Goal: Task Accomplishment & Management: Manage account settings

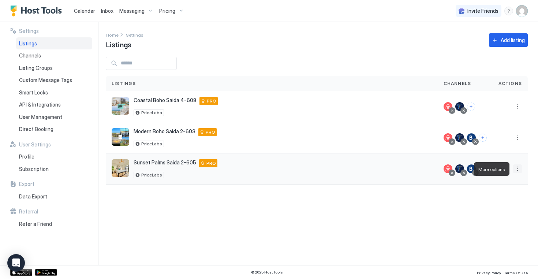
click at [518, 172] on button "More options" at bounding box center [517, 168] width 9 height 9
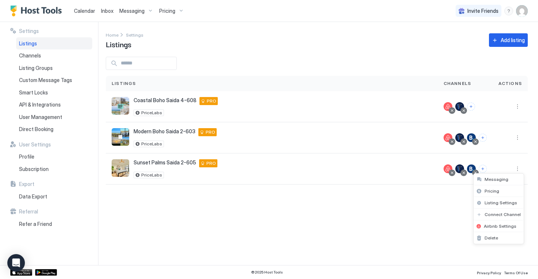
click at [88, 13] on div at bounding box center [269, 139] width 538 height 279
click at [85, 13] on span "Calendar" at bounding box center [84, 11] width 21 height 6
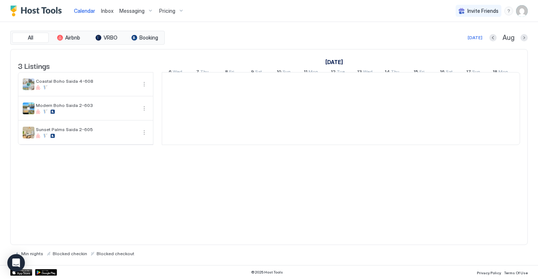
scroll to position [0, 407]
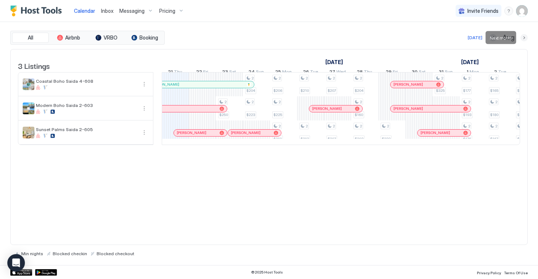
click at [526, 38] on button "Next month" at bounding box center [524, 37] width 7 height 7
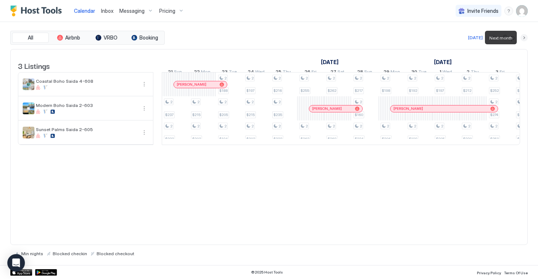
click at [526, 38] on button "Next month" at bounding box center [524, 37] width 7 height 7
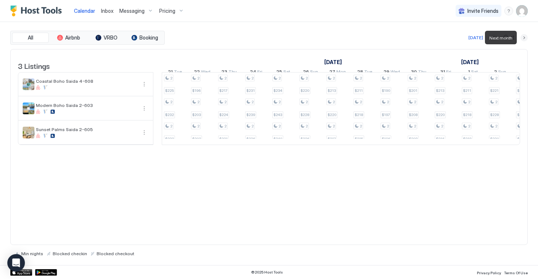
click at [526, 38] on button "Next month" at bounding box center [524, 37] width 7 height 7
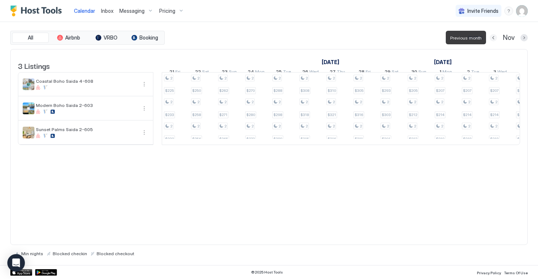
click at [494, 38] on button "Previous month" at bounding box center [493, 37] width 7 height 7
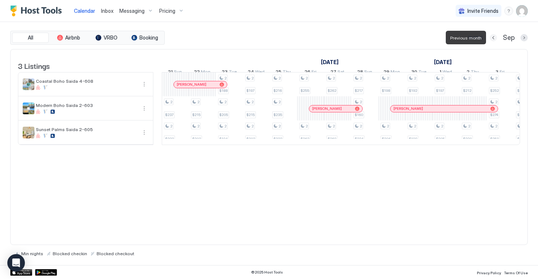
click at [494, 38] on button "Previous month" at bounding box center [493, 37] width 7 height 7
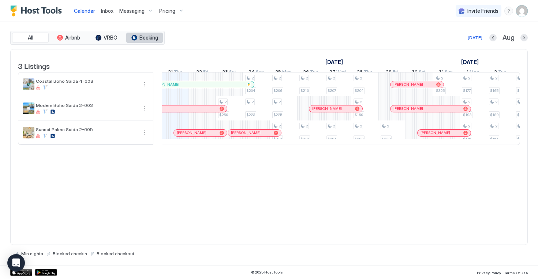
click at [157, 38] on span "Booking" at bounding box center [148, 37] width 19 height 7
click at [111, 38] on span "VRBO" at bounding box center [111, 37] width 14 height 7
click at [141, 38] on span "Booking" at bounding box center [148, 37] width 19 height 7
click at [63, 42] on button "Airbnb" at bounding box center [68, 38] width 37 height 10
click at [35, 42] on button "All" at bounding box center [30, 38] width 37 height 10
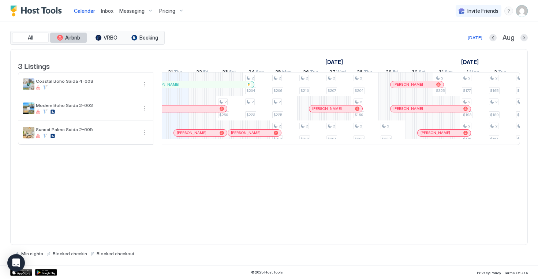
click at [63, 41] on button "Airbnb" at bounding box center [68, 38] width 37 height 10
click at [105, 42] on button "VRBO" at bounding box center [106, 38] width 37 height 10
click at [134, 42] on div "All Airbnb VRBO Booking" at bounding box center [87, 38] width 154 height 14
click at [141, 40] on span "Booking" at bounding box center [148, 37] width 19 height 7
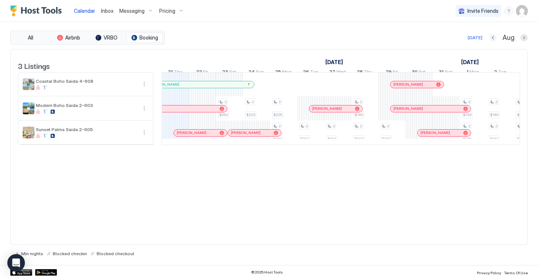
click at [495, 40] on button "Previous month" at bounding box center [492, 37] width 7 height 7
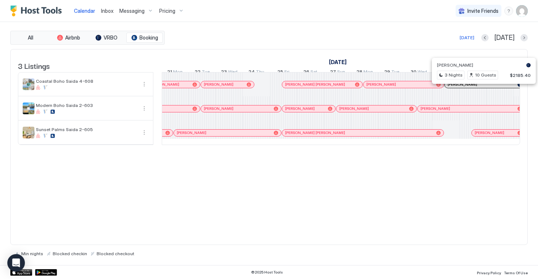
click at [481, 87] on div at bounding box center [481, 85] width 6 height 6
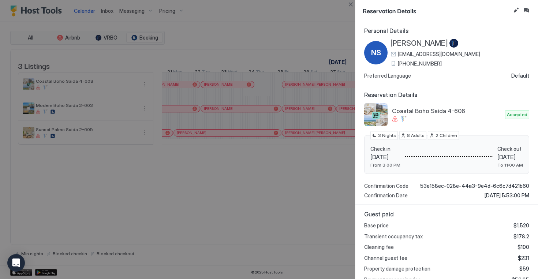
click at [343, 19] on div at bounding box center [269, 139] width 538 height 279
click at [351, 4] on button "Close" at bounding box center [350, 4] width 9 height 9
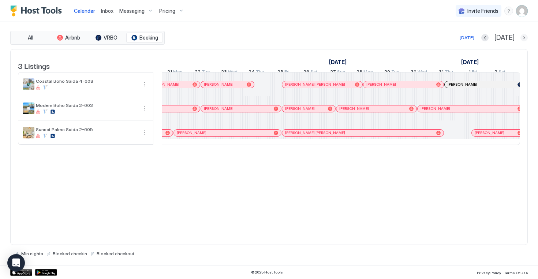
click at [526, 37] on button "Next month" at bounding box center [524, 37] width 7 height 7
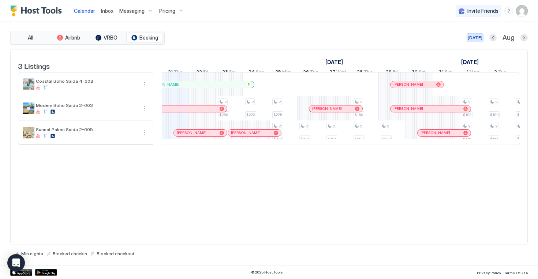
click at [474, 38] on div "[DATE]" at bounding box center [475, 37] width 15 height 7
click at [119, 40] on button "VRBO" at bounding box center [106, 38] width 37 height 10
click at [34, 40] on button "All" at bounding box center [30, 38] width 37 height 10
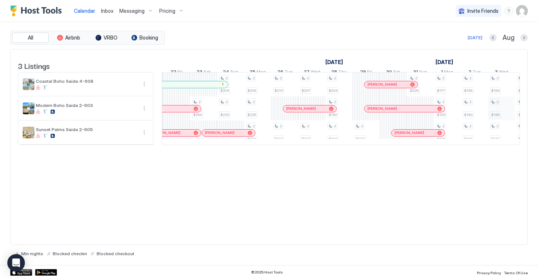
scroll to position [0, 0]
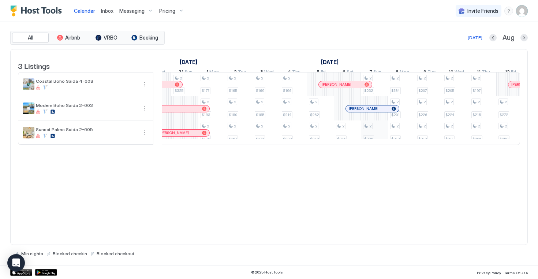
drag, startPoint x: 392, startPoint y: 128, endPoint x: 516, endPoint y: 129, distance: 123.7
click at [516, 129] on tr "2 $250 2 $204 2 $223 2 $206 2 $225 2 $210 2 $210 2 $212 2 $207 2 $207 2 $204 2 …" at bounding box center [212, 108] width 1436 height 72
click at [114, 36] on span "VRBO" at bounding box center [111, 37] width 14 height 7
click at [145, 42] on button "Booking" at bounding box center [144, 38] width 37 height 10
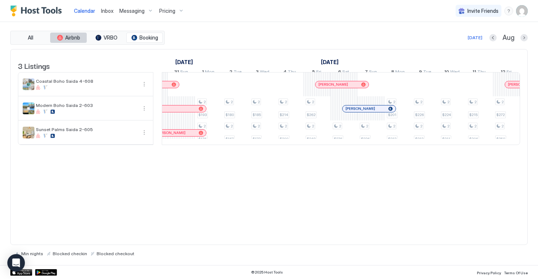
click at [78, 41] on button "Airbnb" at bounding box center [68, 38] width 37 height 10
click at [29, 38] on span "All" at bounding box center [30, 37] width 5 height 7
click at [171, 13] on span "Pricing" at bounding box center [167, 11] width 16 height 7
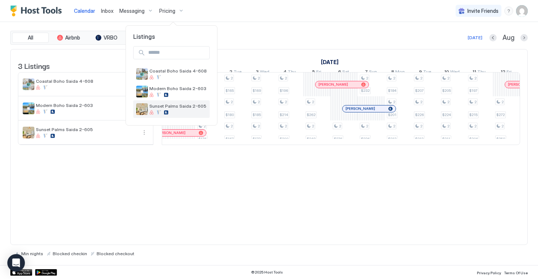
click at [176, 111] on div at bounding box center [177, 112] width 57 height 4
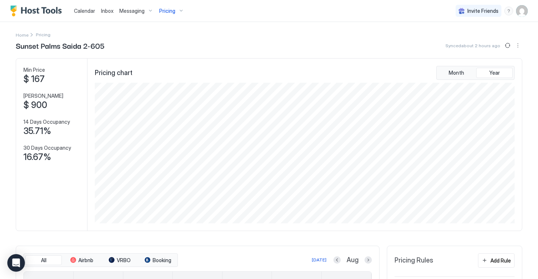
click at [518, 10] on img "User profile" at bounding box center [522, 11] width 12 height 12
click at [457, 39] on span "Settings" at bounding box center [456, 41] width 20 height 7
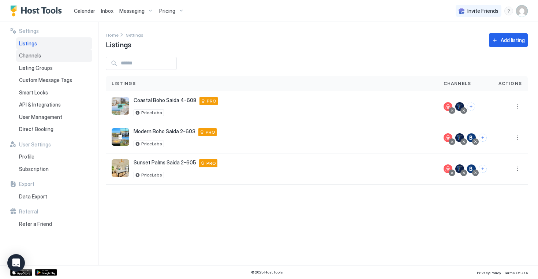
click at [52, 60] on div "Channels" at bounding box center [54, 55] width 76 height 12
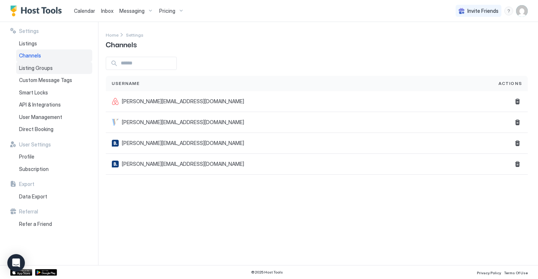
click at [41, 66] on span "Listing Groups" at bounding box center [36, 68] width 34 height 7
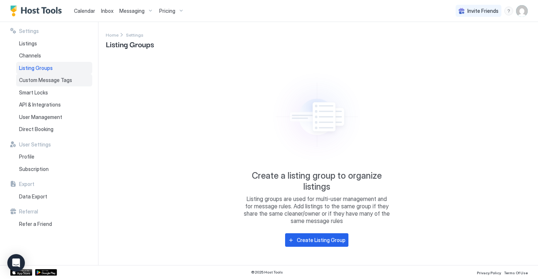
click at [45, 79] on span "Custom Message Tags" at bounding box center [45, 80] width 53 height 7
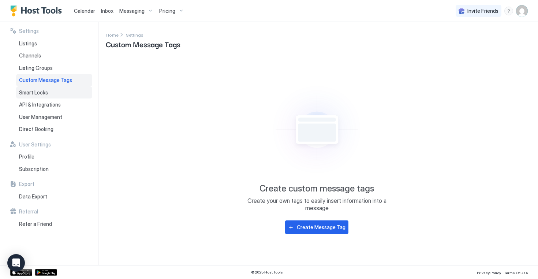
click at [45, 87] on div "Smart Locks" at bounding box center [54, 92] width 76 height 12
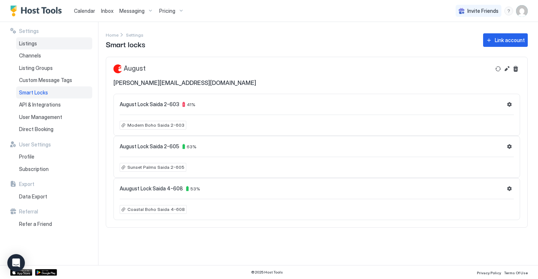
click at [33, 43] on span "Listings" at bounding box center [28, 43] width 18 height 7
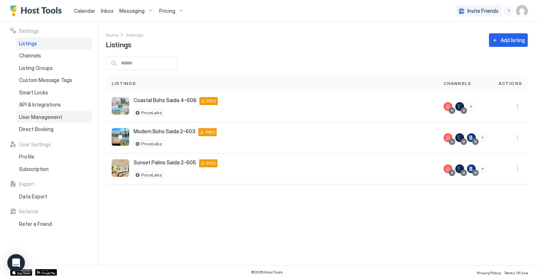
click at [32, 115] on span "User Management" at bounding box center [40, 117] width 43 height 7
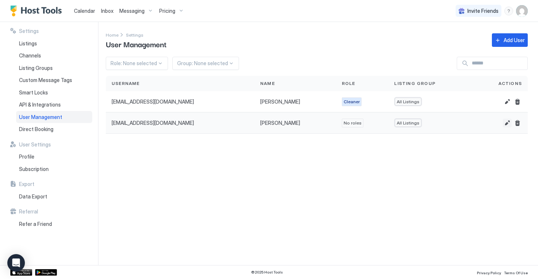
click at [506, 122] on button "Edit" at bounding box center [507, 123] width 9 height 9
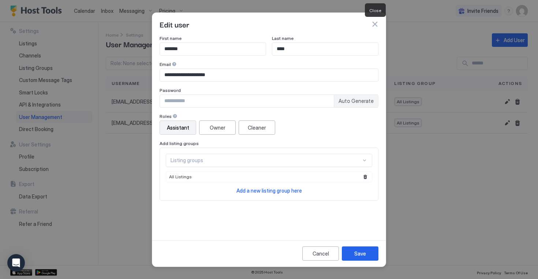
click at [377, 23] on button "button" at bounding box center [374, 24] width 7 height 7
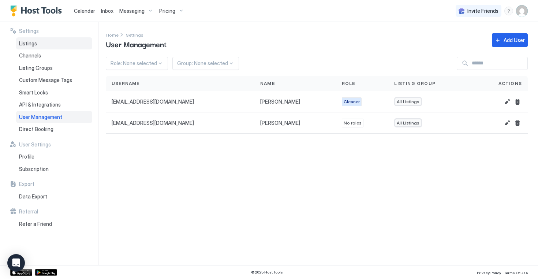
click at [32, 40] on span "Listings" at bounding box center [28, 43] width 18 height 7
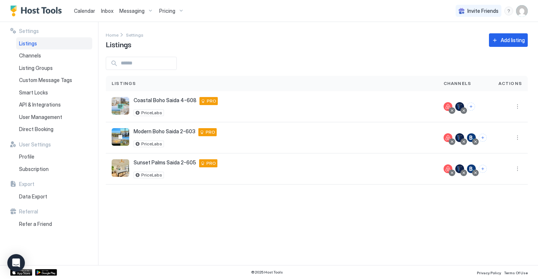
click at [85, 13] on span "Calendar" at bounding box center [84, 11] width 21 height 6
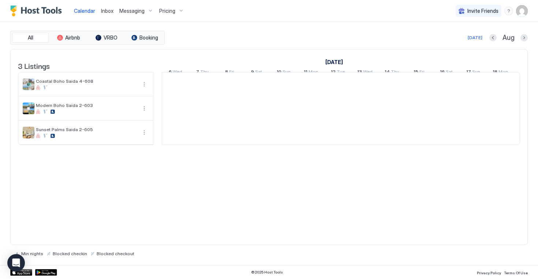
scroll to position [0, 407]
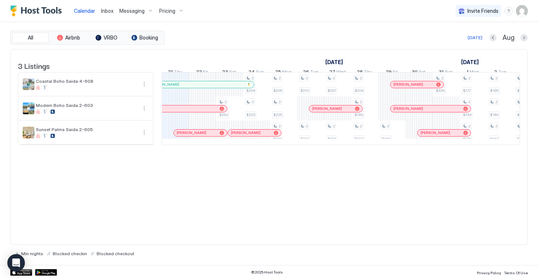
click at [523, 14] on img "User profile" at bounding box center [522, 11] width 12 height 12
click at [478, 37] on div "Settings" at bounding box center [481, 41] width 93 height 13
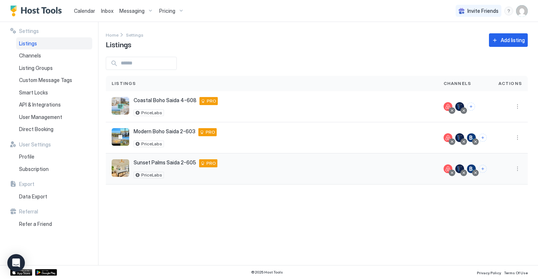
click at [477, 173] on div at bounding box center [476, 173] width 4 height 4
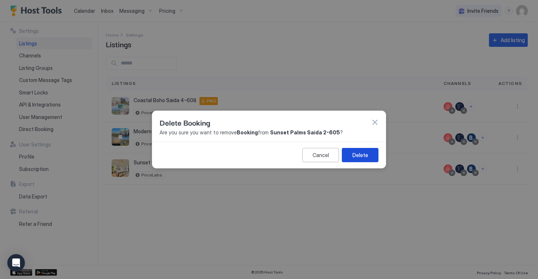
click at [365, 155] on div "Delete" at bounding box center [361, 155] width 16 height 8
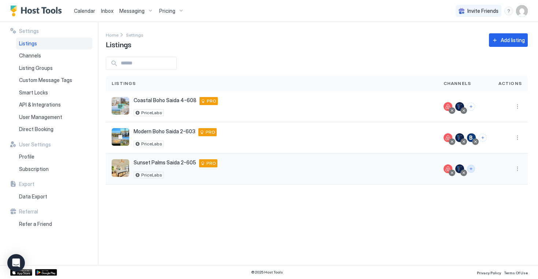
click at [475, 169] on button "Connect channels" at bounding box center [471, 169] width 8 height 8
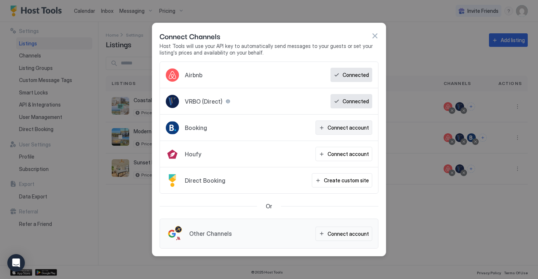
click at [361, 131] on div "Connect account" at bounding box center [348, 128] width 41 height 8
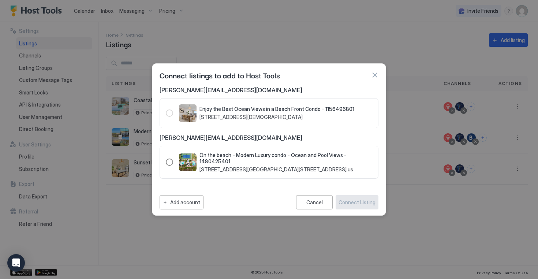
click at [169, 164] on div "1480425401" at bounding box center [169, 162] width 7 height 7
click at [354, 202] on div "Connect Listing" at bounding box center [357, 202] width 37 height 8
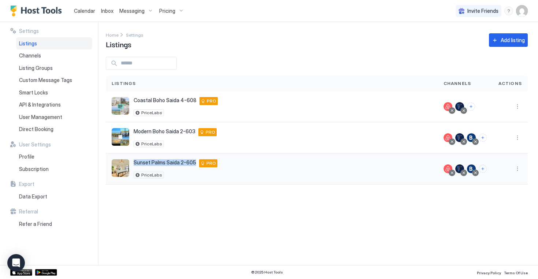
drag, startPoint x: 134, startPoint y: 163, endPoint x: 181, endPoint y: 165, distance: 46.9
click at [181, 165] on span "Sunset Palms Saida 2-605" at bounding box center [165, 162] width 63 height 7
copy span "Sunset Palms Saida 2"
click at [16, 254] on body "Calendar Inbox Messaging Pricing Invite Friends PF Settings Listings Channels L…" at bounding box center [269, 139] width 538 height 279
click at [17, 260] on icon "Open Intercom Messenger" at bounding box center [16, 263] width 8 height 10
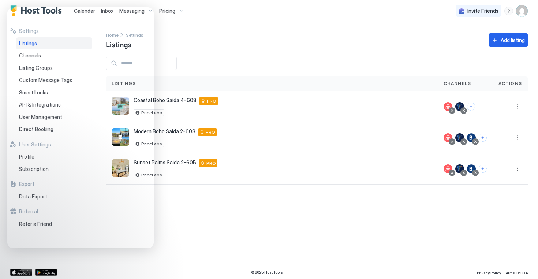
click at [188, 196] on div "Settings Home Settings Listings Add listing Listings Channels Actions Coastal B…" at bounding box center [322, 143] width 432 height 243
click at [201, 40] on div "Home Settings Listings Add listing" at bounding box center [317, 40] width 422 height 19
click at [200, 46] on div "Home Settings Listings Add listing" at bounding box center [317, 40] width 422 height 19
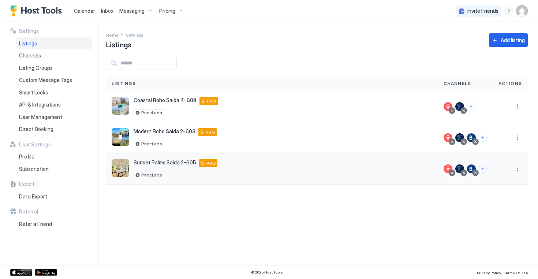
click at [176, 175] on div "PriceLabs" at bounding box center [176, 175] width 84 height 7
click at [42, 52] on div "Channels" at bounding box center [54, 55] width 76 height 12
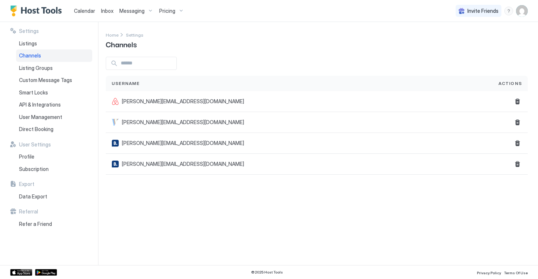
click at [167, 10] on span "Pricing" at bounding box center [167, 11] width 16 height 7
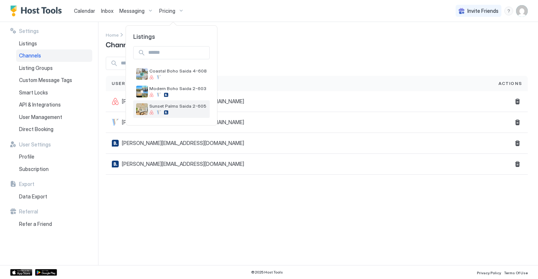
click at [185, 111] on div at bounding box center [177, 112] width 57 height 4
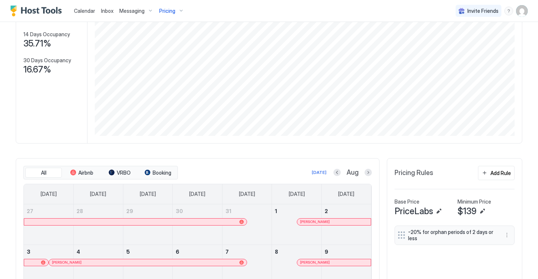
scroll to position [90, 0]
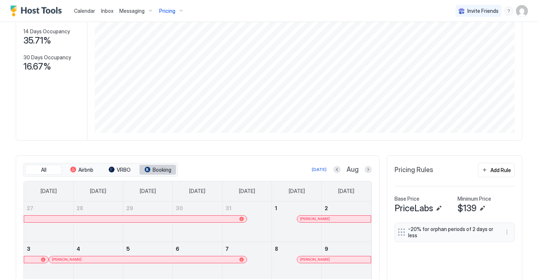
click at [159, 172] on span "Booking" at bounding box center [162, 170] width 19 height 7
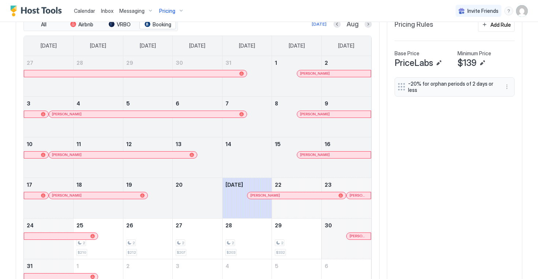
scroll to position [237, 0]
click at [123, 26] on span "VRBO" at bounding box center [124, 24] width 14 height 7
click at [88, 24] on span "Airbnb" at bounding box center [85, 24] width 15 height 7
click at [48, 26] on button "All" at bounding box center [43, 24] width 37 height 10
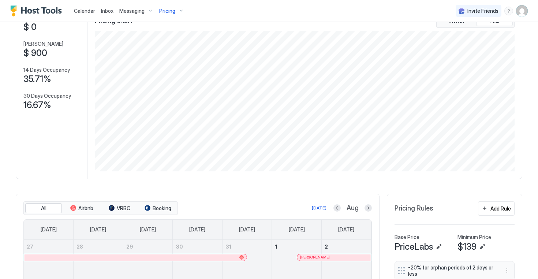
scroll to position [0, 0]
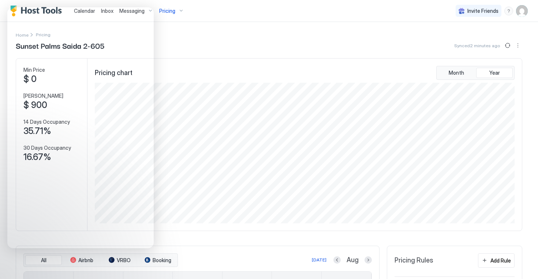
click at [301, 43] on div "Sunset Palms Saida 2-605 Synced 2 minutes ago" at bounding box center [269, 45] width 507 height 11
click at [509, 46] on button "Sync prices" at bounding box center [507, 45] width 9 height 9
click at [520, 10] on img "User profile" at bounding box center [522, 11] width 12 height 12
click at [465, 39] on span "Settings" at bounding box center [456, 41] width 20 height 7
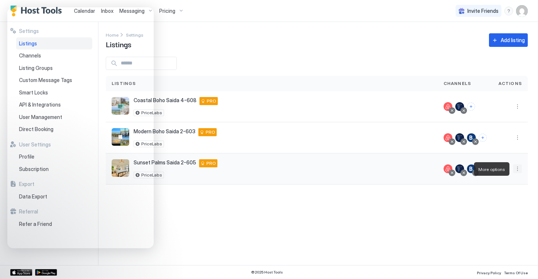
click at [515, 170] on button "More options" at bounding box center [517, 168] width 9 height 9
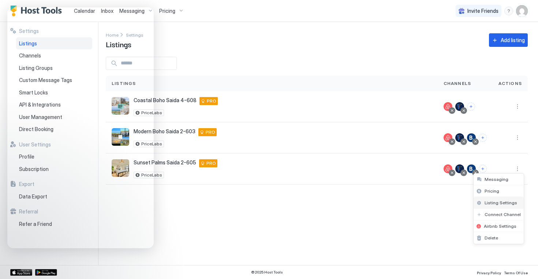
click at [505, 200] on span "Listing Settings" at bounding box center [501, 202] width 33 height 5
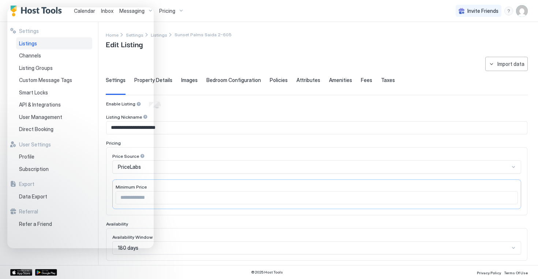
click at [296, 28] on div "**********" at bounding box center [322, 143] width 432 height 243
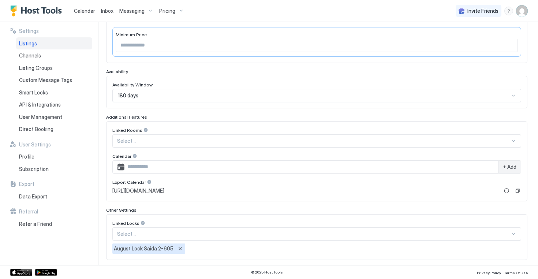
scroll to position [188, 0]
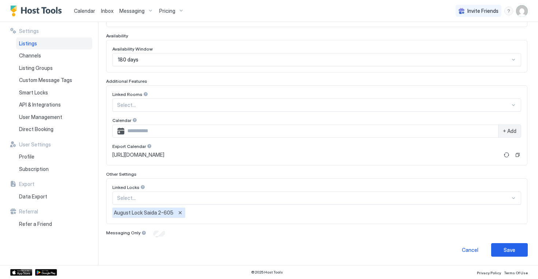
click at [83, 8] on span "Calendar" at bounding box center [84, 11] width 21 height 6
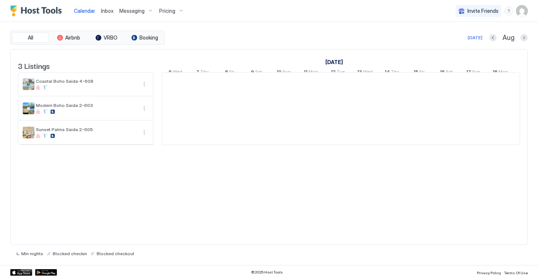
scroll to position [0, 407]
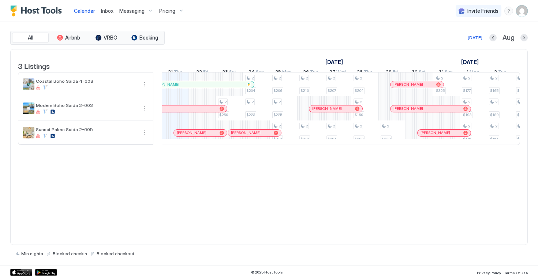
click at [99, 12] on div "Inbox" at bounding box center [107, 11] width 18 height 14
click at [105, 12] on span "Inbox" at bounding box center [107, 11] width 12 height 6
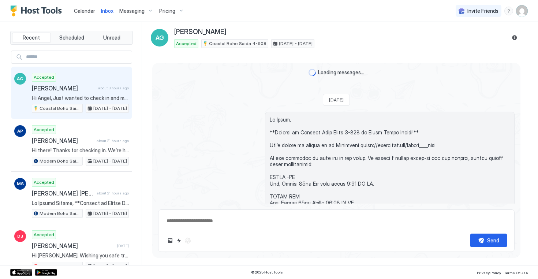
type textarea "*"
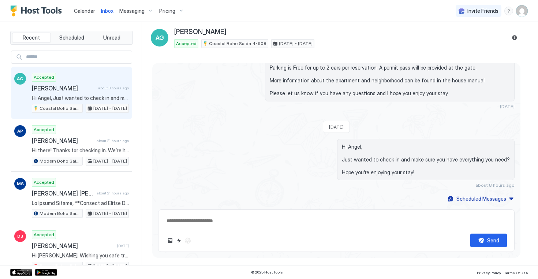
click at [90, 12] on span "Calendar" at bounding box center [84, 11] width 21 height 6
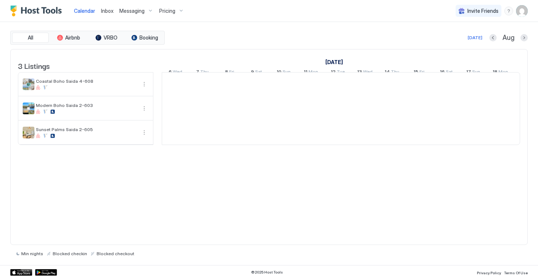
scroll to position [0, 407]
